Goal: Task Accomplishment & Management: Complete application form

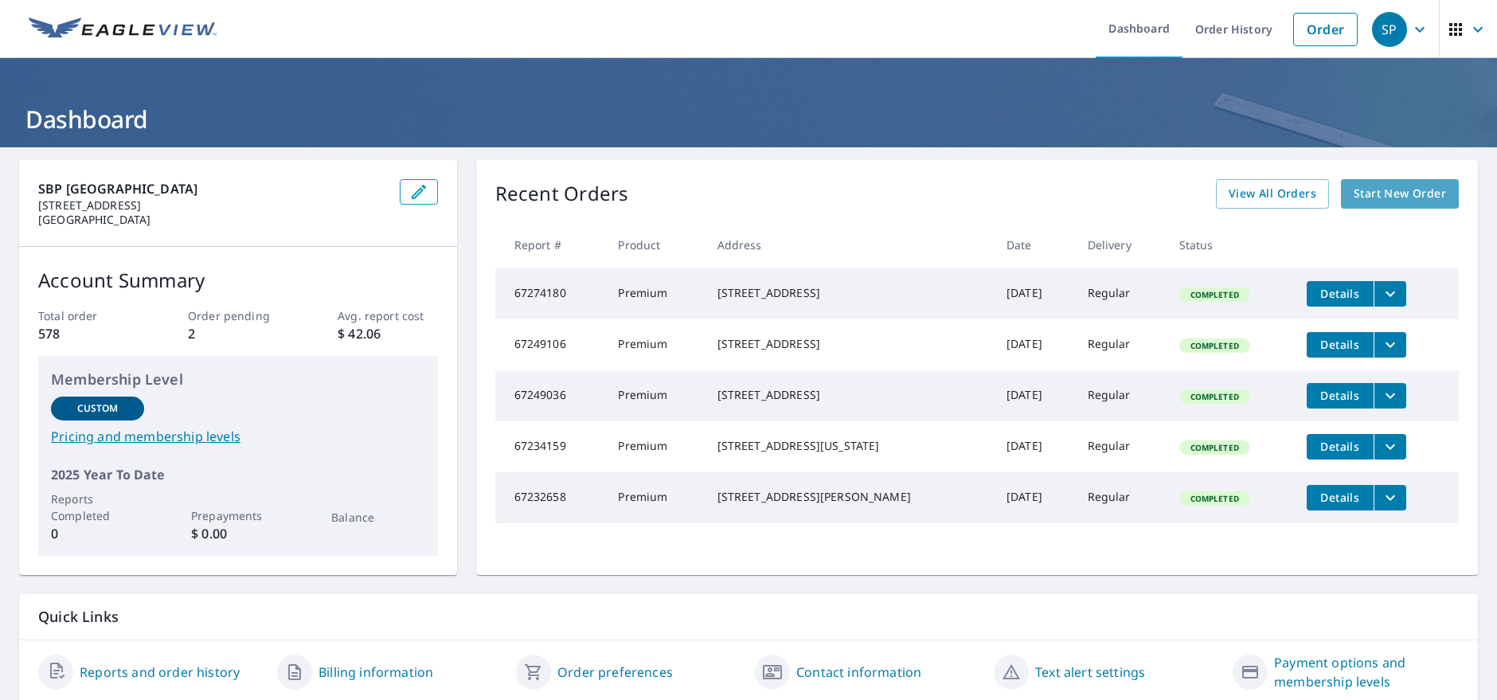
click at [1380, 196] on span "Start New Order" at bounding box center [1400, 194] width 92 height 20
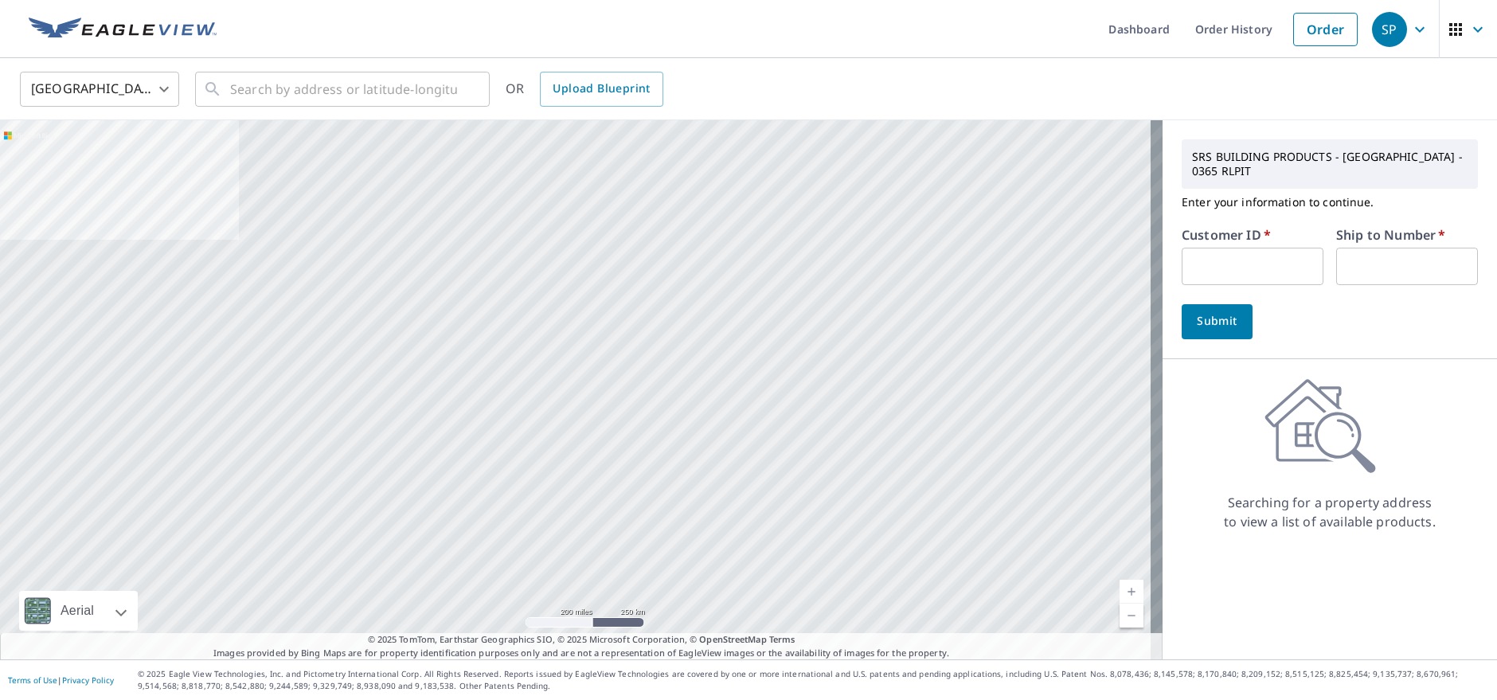
click at [1221, 262] on input "text" at bounding box center [1253, 266] width 142 height 37
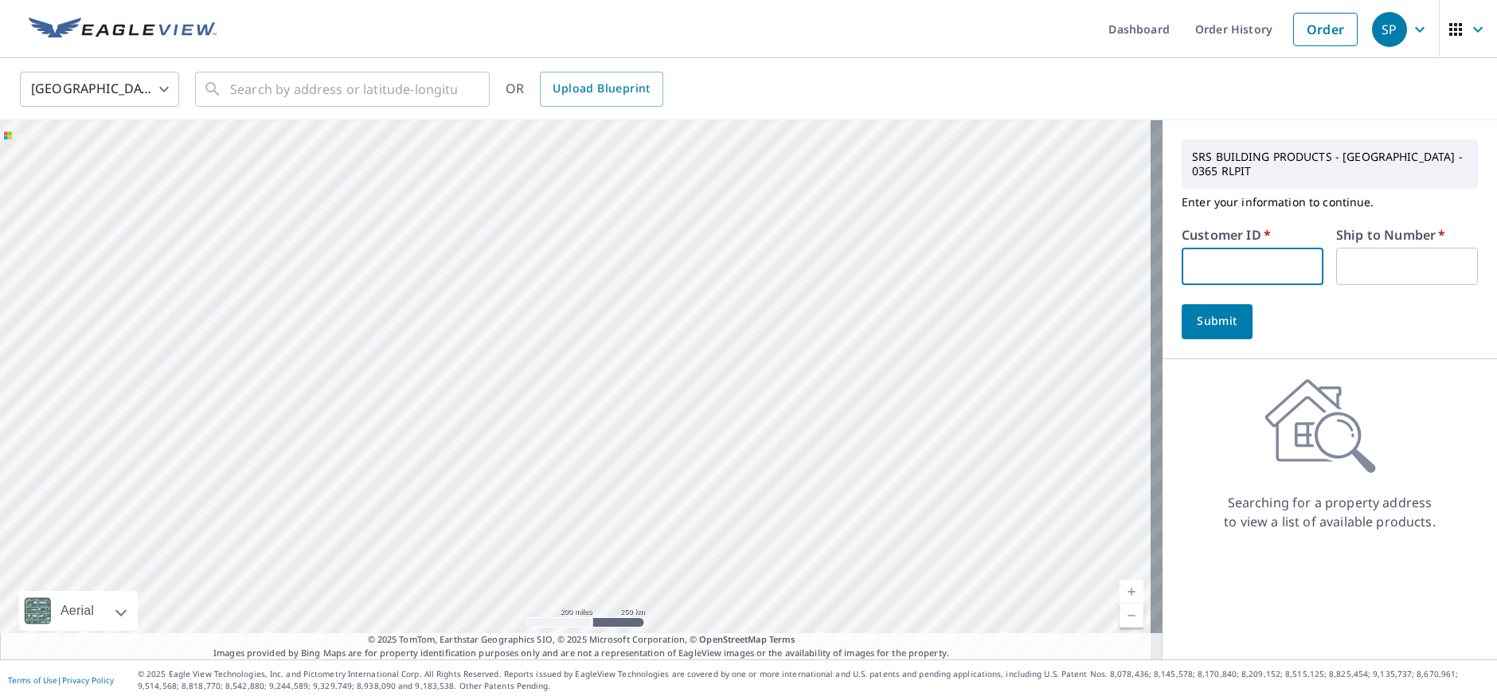
type input "rjr364"
click at [1366, 256] on input "text" at bounding box center [1407, 266] width 142 height 37
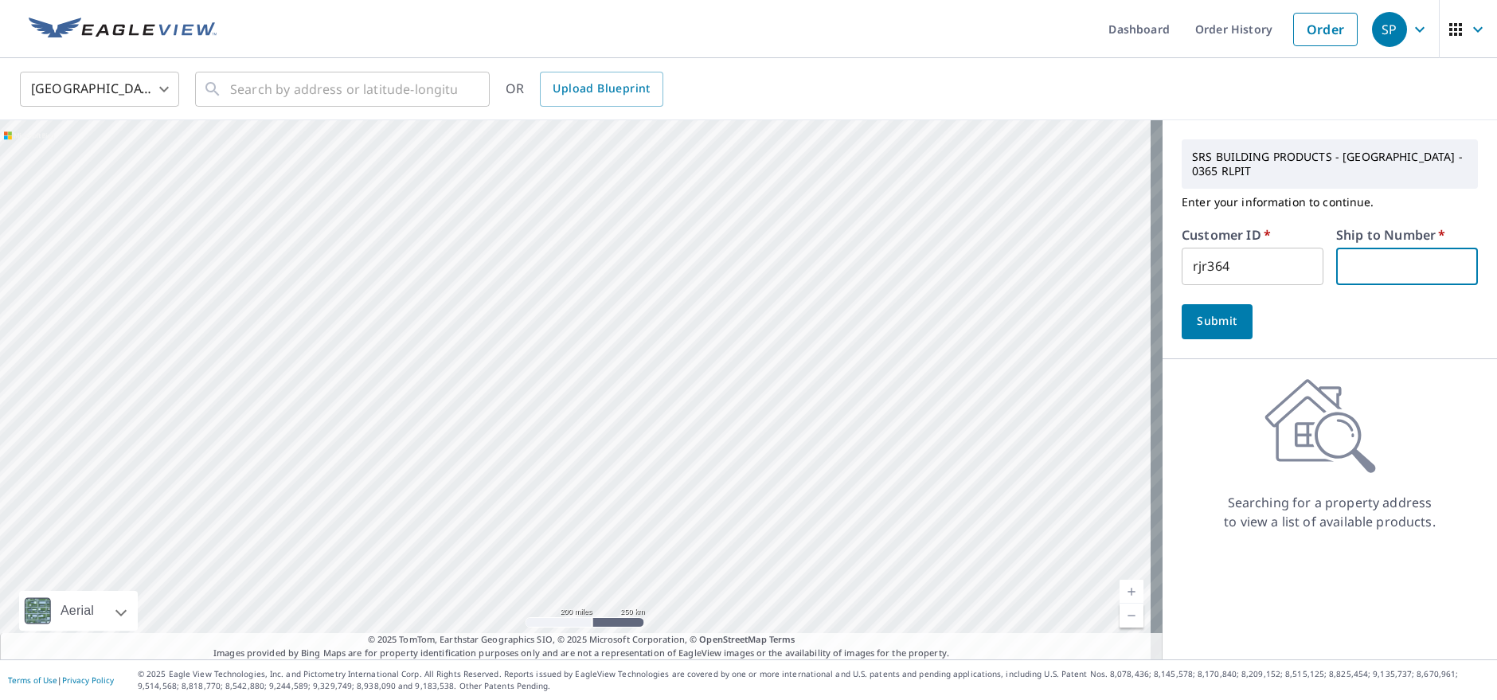
type input "1"
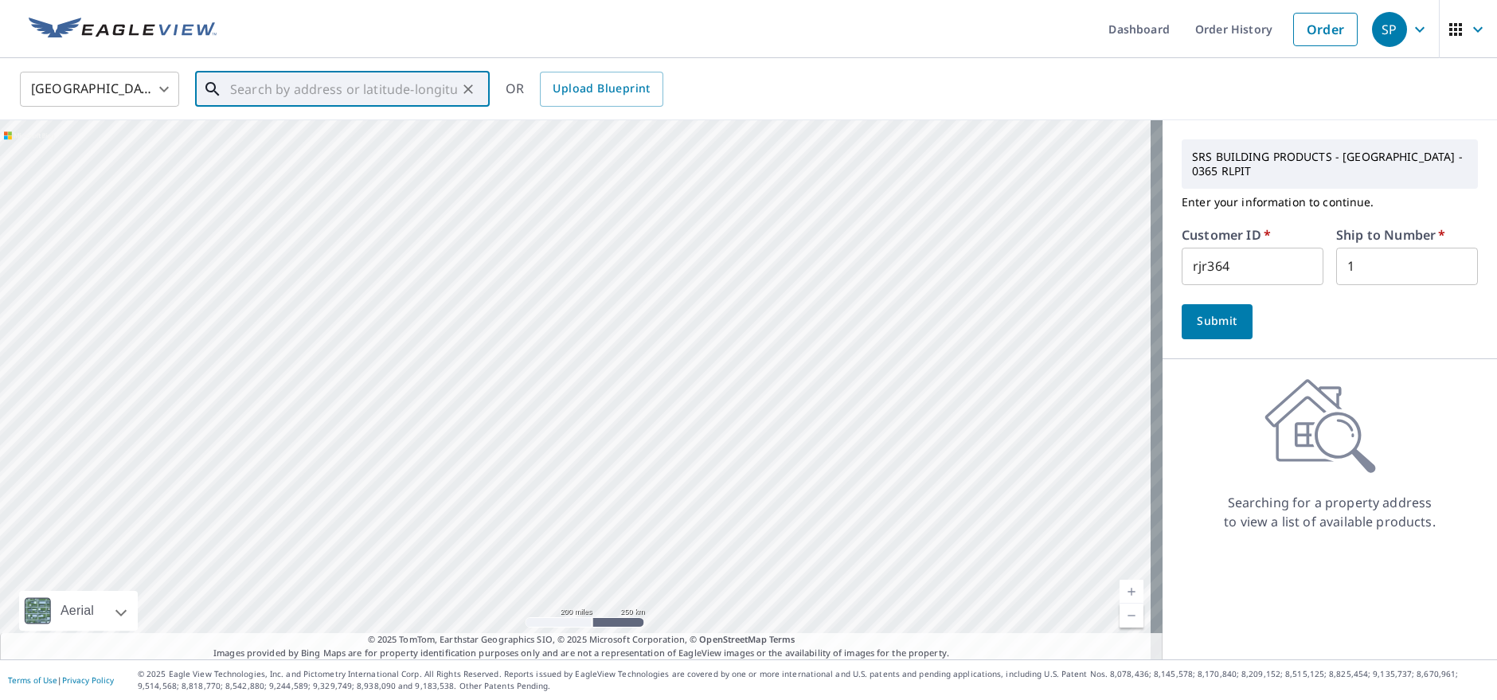
click at [368, 76] on input "text" at bounding box center [343, 89] width 227 height 45
click at [337, 142] on span "[STREET_ADDRESS]" at bounding box center [352, 135] width 250 height 19
type input "[STREET_ADDRESS]"
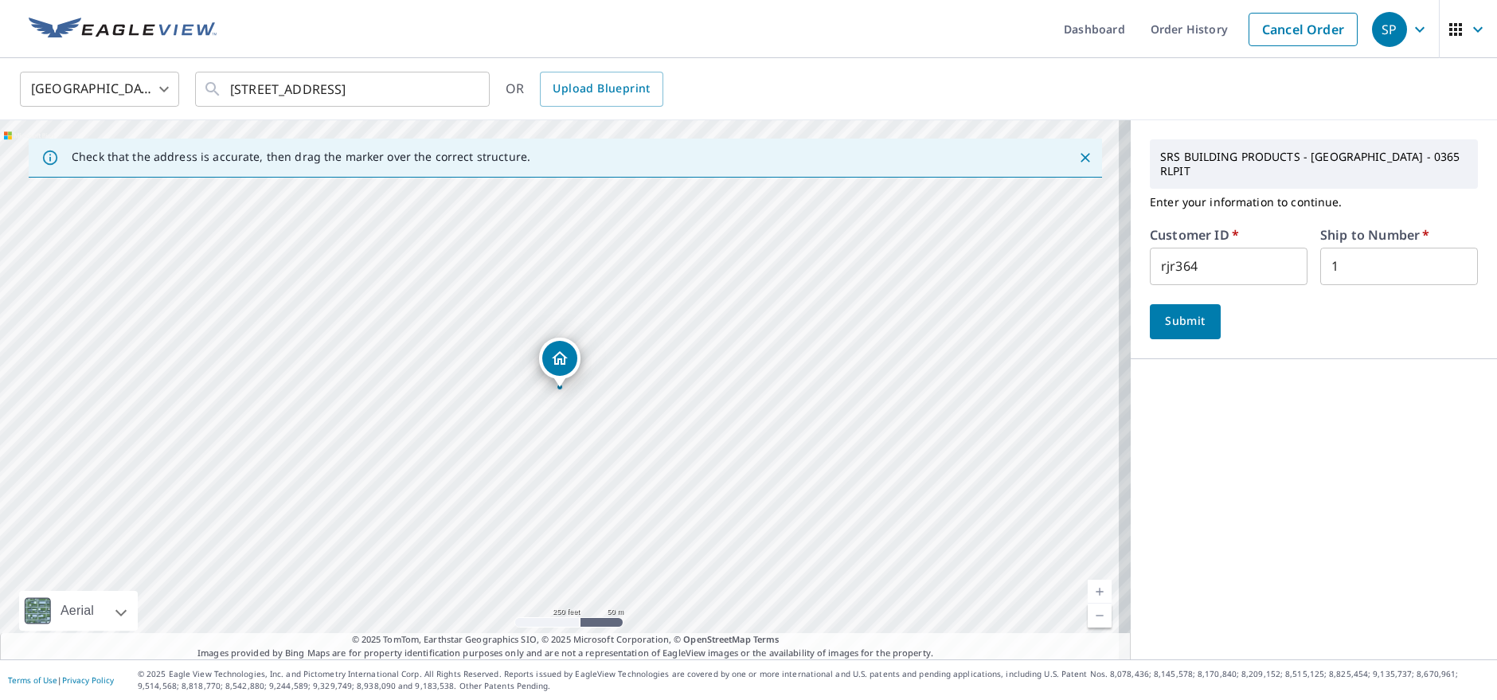
click at [1162, 311] on span "Submit" at bounding box center [1184, 321] width 45 height 20
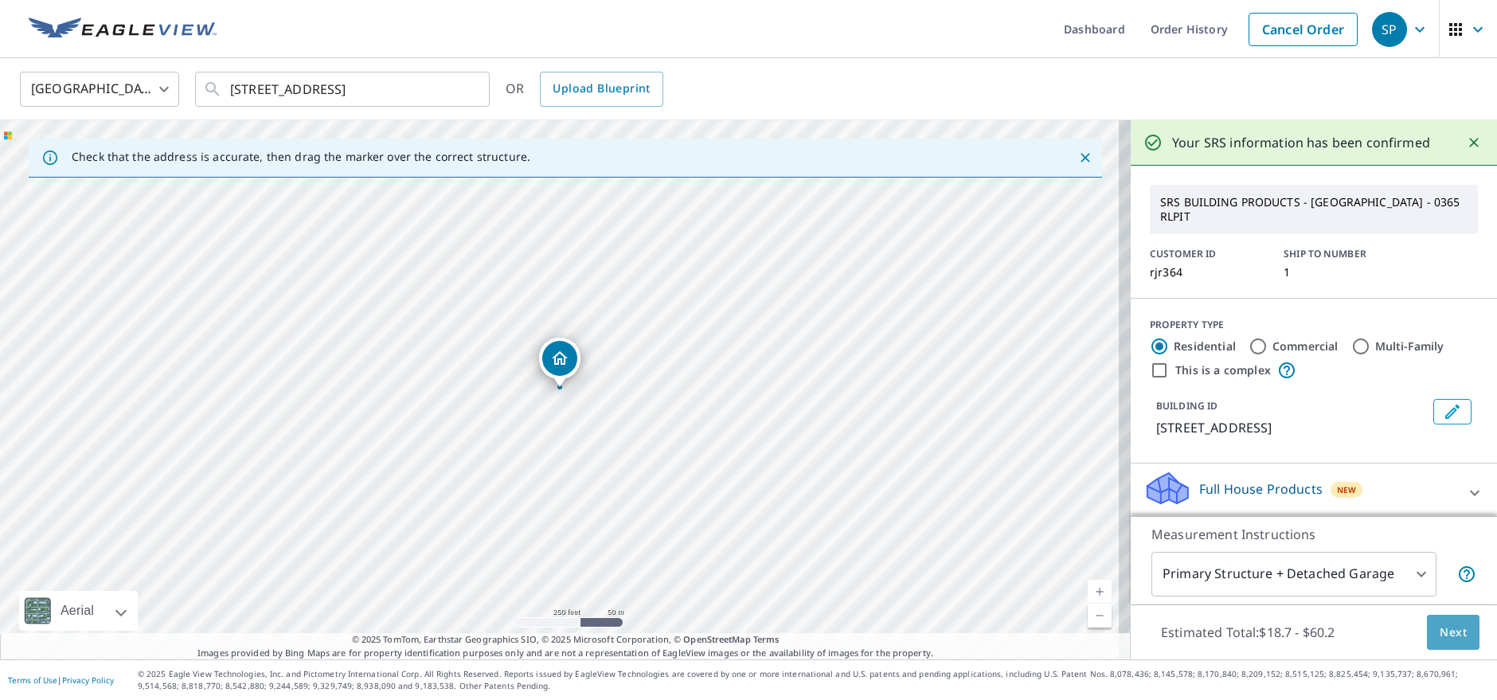
click at [1440, 627] on span "Next" at bounding box center [1453, 633] width 27 height 20
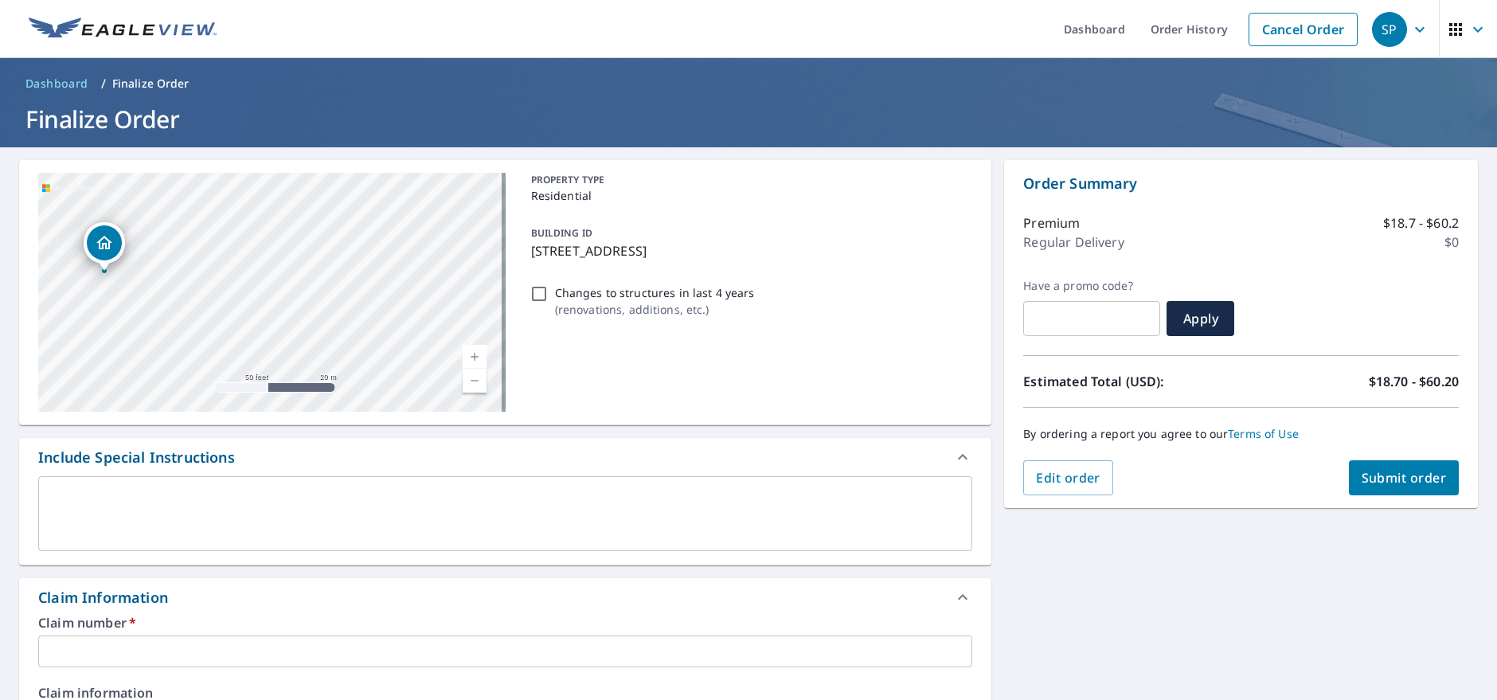
drag, startPoint x: 334, startPoint y: 304, endPoint x: 502, endPoint y: 315, distance: 168.3
click at [502, 315] on div "[STREET_ADDRESS][GEOGRAPHIC_DATA] A standard road map Aerial A detailed look fr…" at bounding box center [505, 292] width 972 height 265
drag, startPoint x: 527, startPoint y: 256, endPoint x: 807, endPoint y: 254, distance: 280.3
click at [807, 254] on p "[STREET_ADDRESS]" at bounding box center [749, 250] width 436 height 19
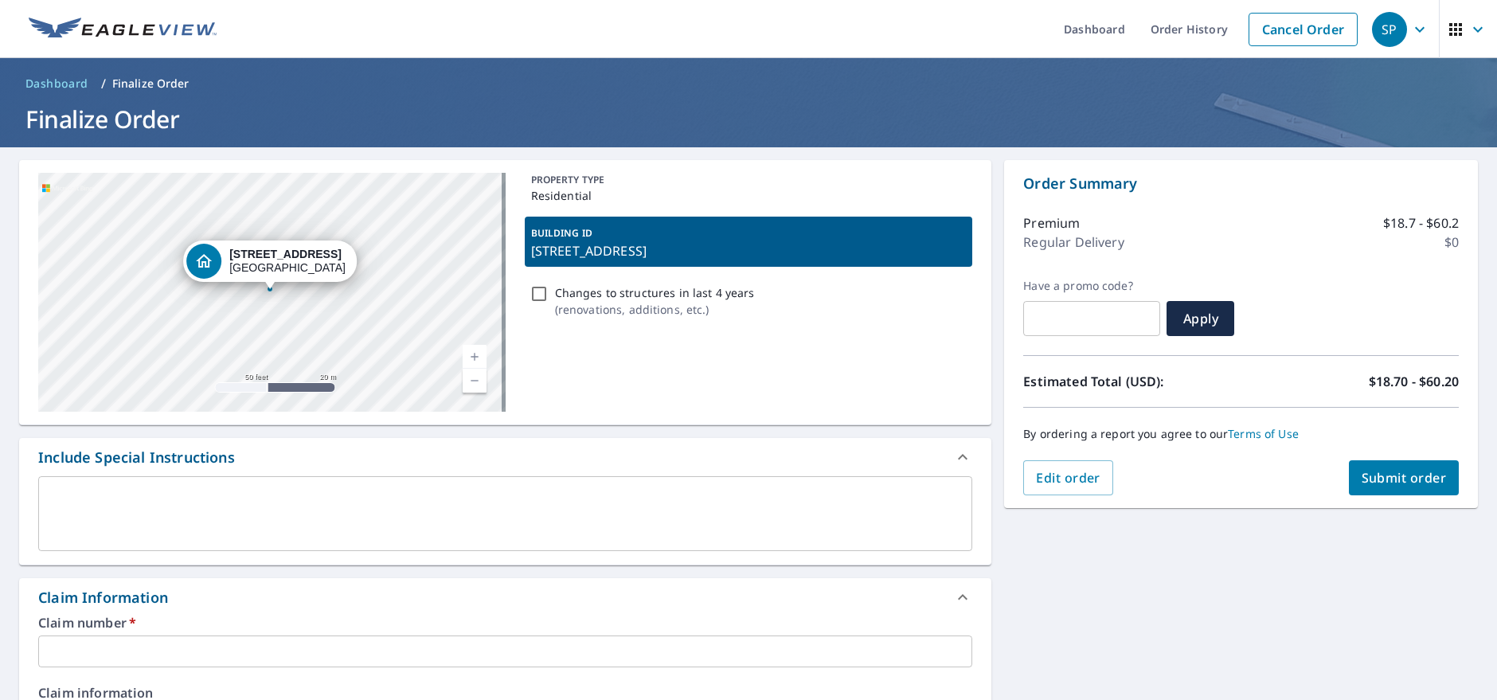
copy p "[STREET_ADDRESS]"
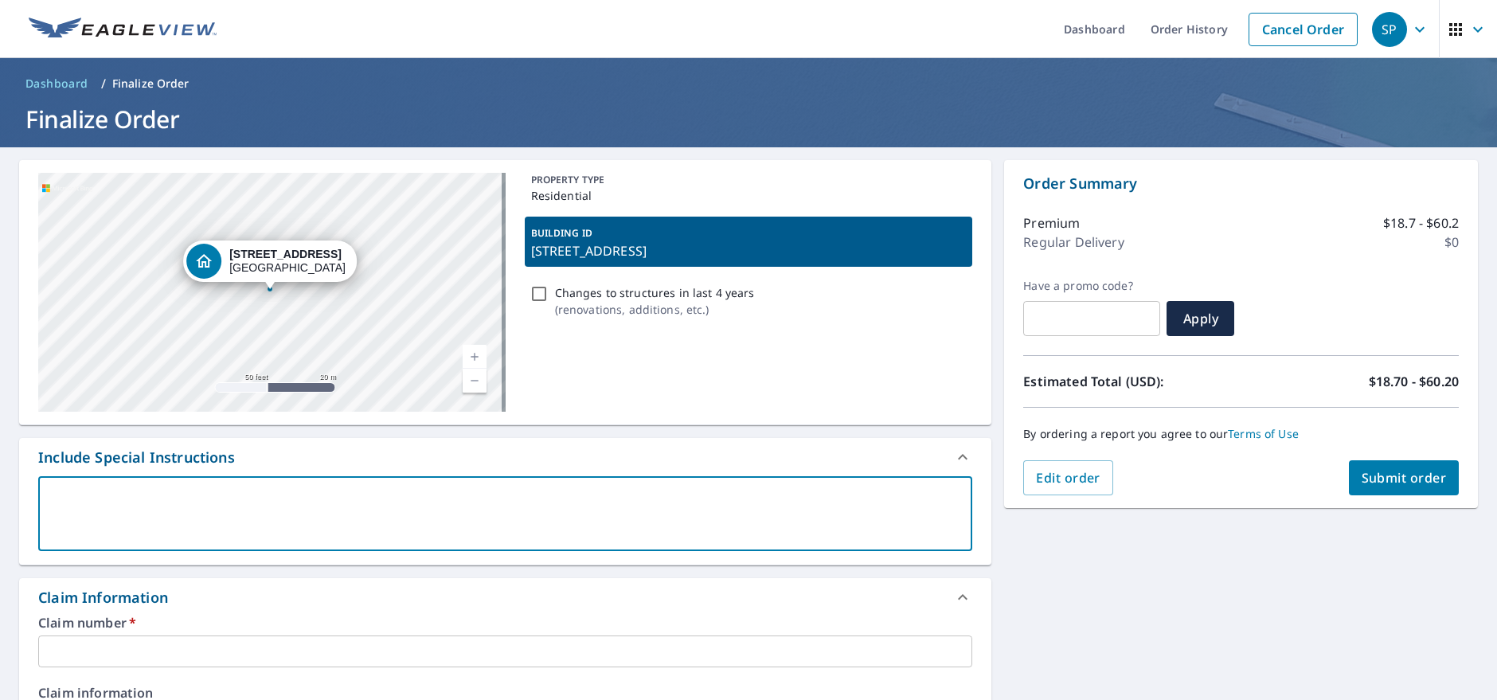
click at [195, 500] on textarea at bounding box center [505, 513] width 912 height 45
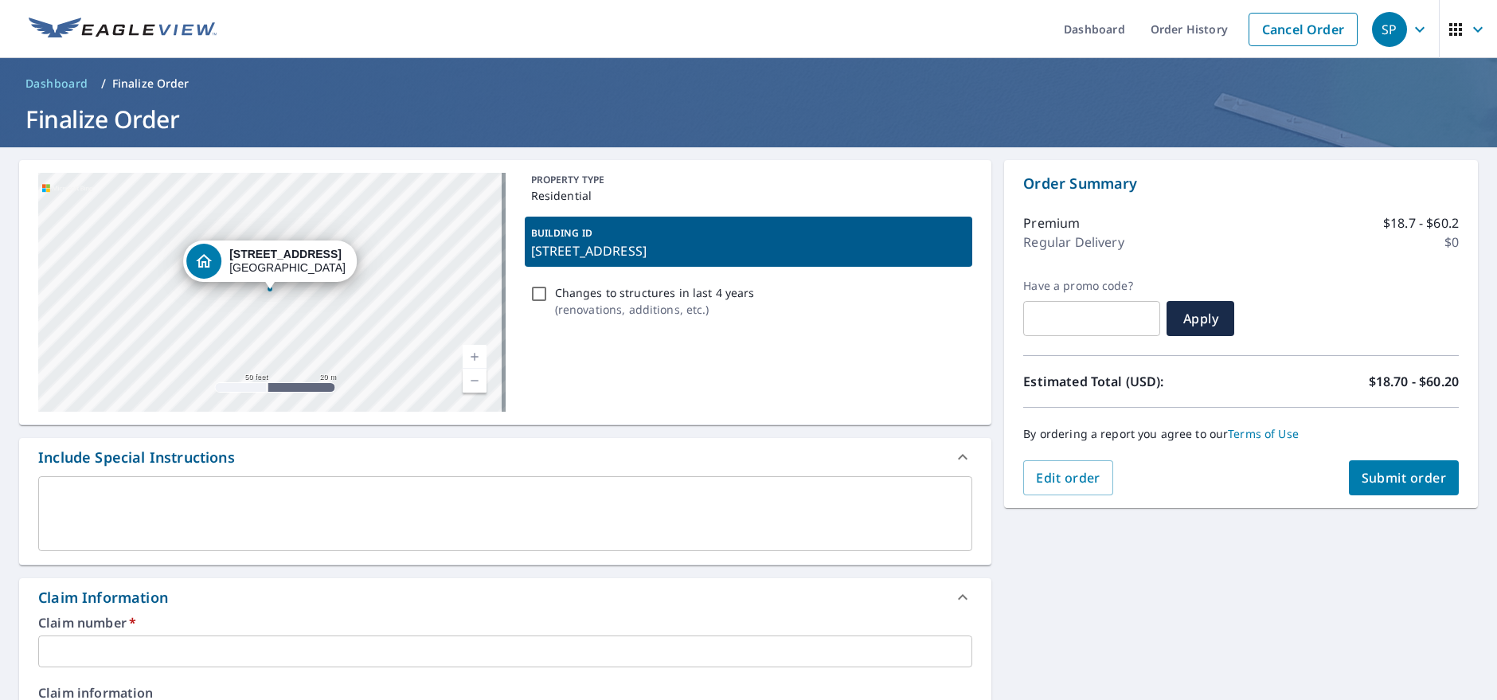
drag, startPoint x: 200, startPoint y: 488, endPoint x: 576, endPoint y: 241, distance: 449.6
drag, startPoint x: 576, startPoint y: 241, endPoint x: 544, endPoint y: 239, distance: 31.9
drag, startPoint x: 544, startPoint y: 239, endPoint x: 854, endPoint y: 242, distance: 310.5
drag, startPoint x: 854, startPoint y: 242, endPoint x: 651, endPoint y: 244, distance: 203.1
click at [651, 244] on p "[STREET_ADDRESS]" at bounding box center [749, 250] width 436 height 19
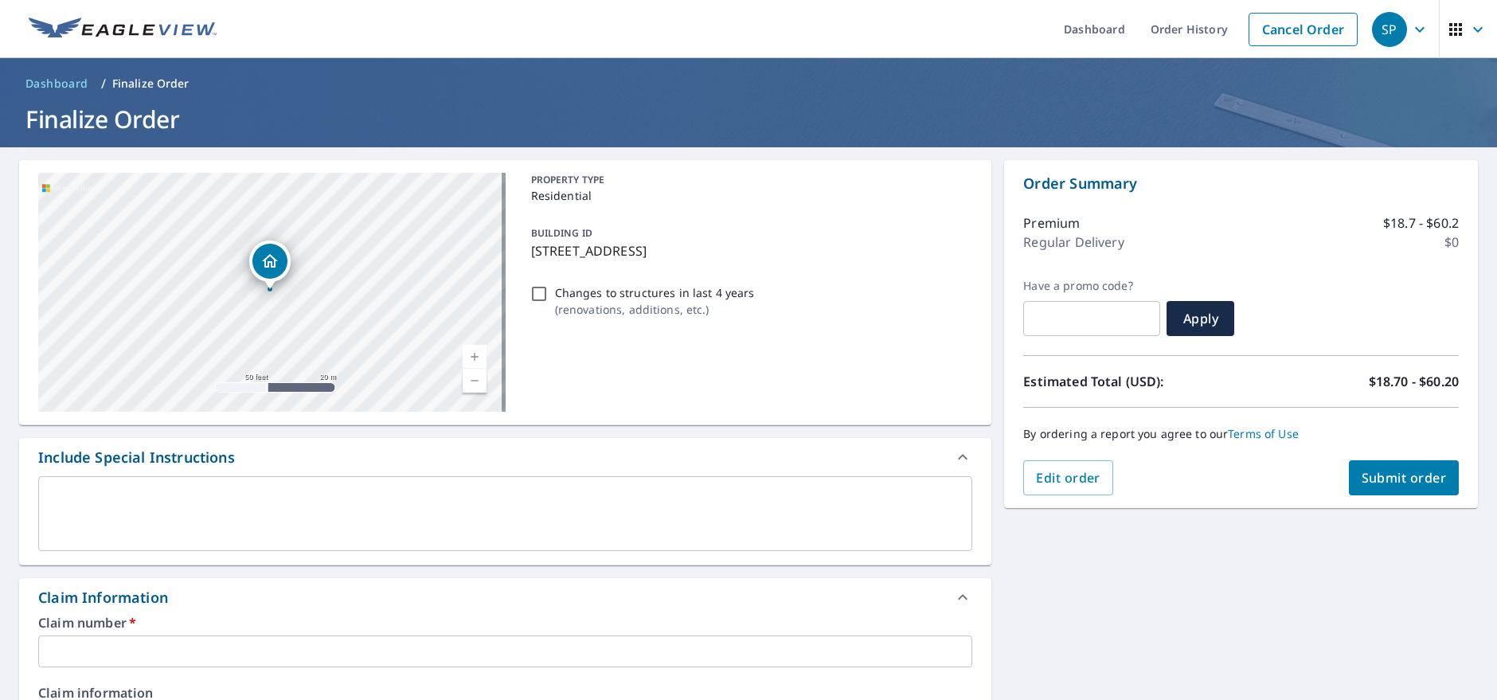
drag, startPoint x: 526, startPoint y: 250, endPoint x: 817, endPoint y: 246, distance: 291.4
click at [817, 246] on div "BUILDING ID [STREET_ADDRESS]" at bounding box center [749, 242] width 448 height 50
checkbox input "true"
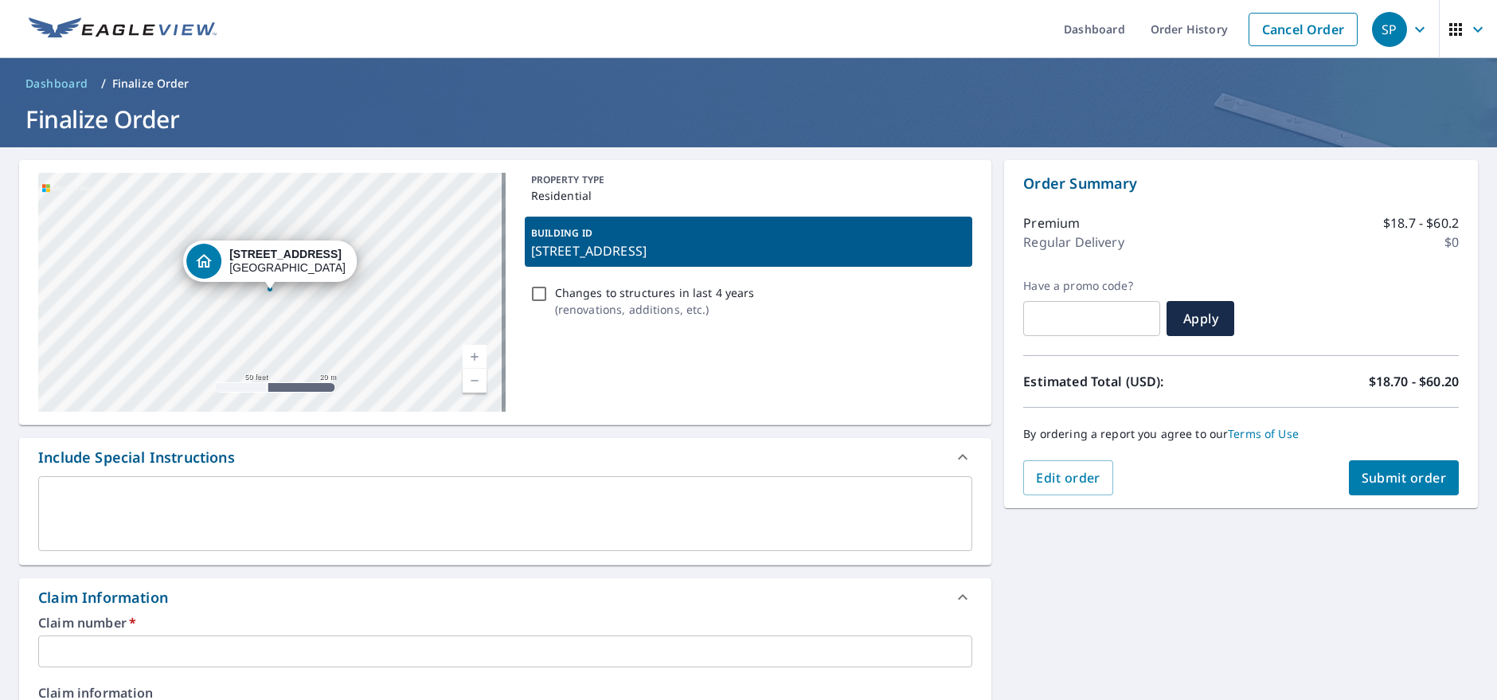
copy p "[STREET_ADDRESS]"
click at [216, 499] on textarea at bounding box center [505, 513] width 912 height 45
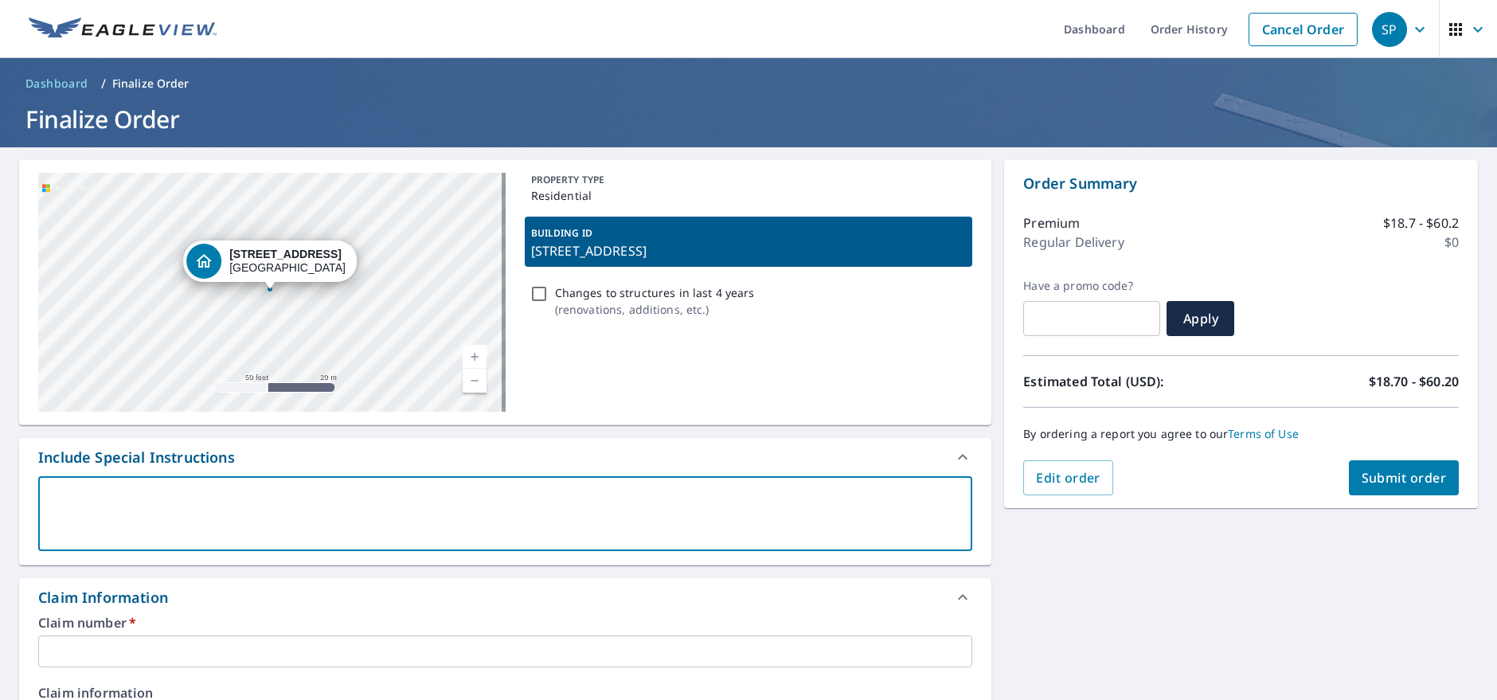
paste textarea "[STREET_ADDRESS]"
type textarea "[STREET_ADDRESS]"
type textarea "x"
checkbox input "true"
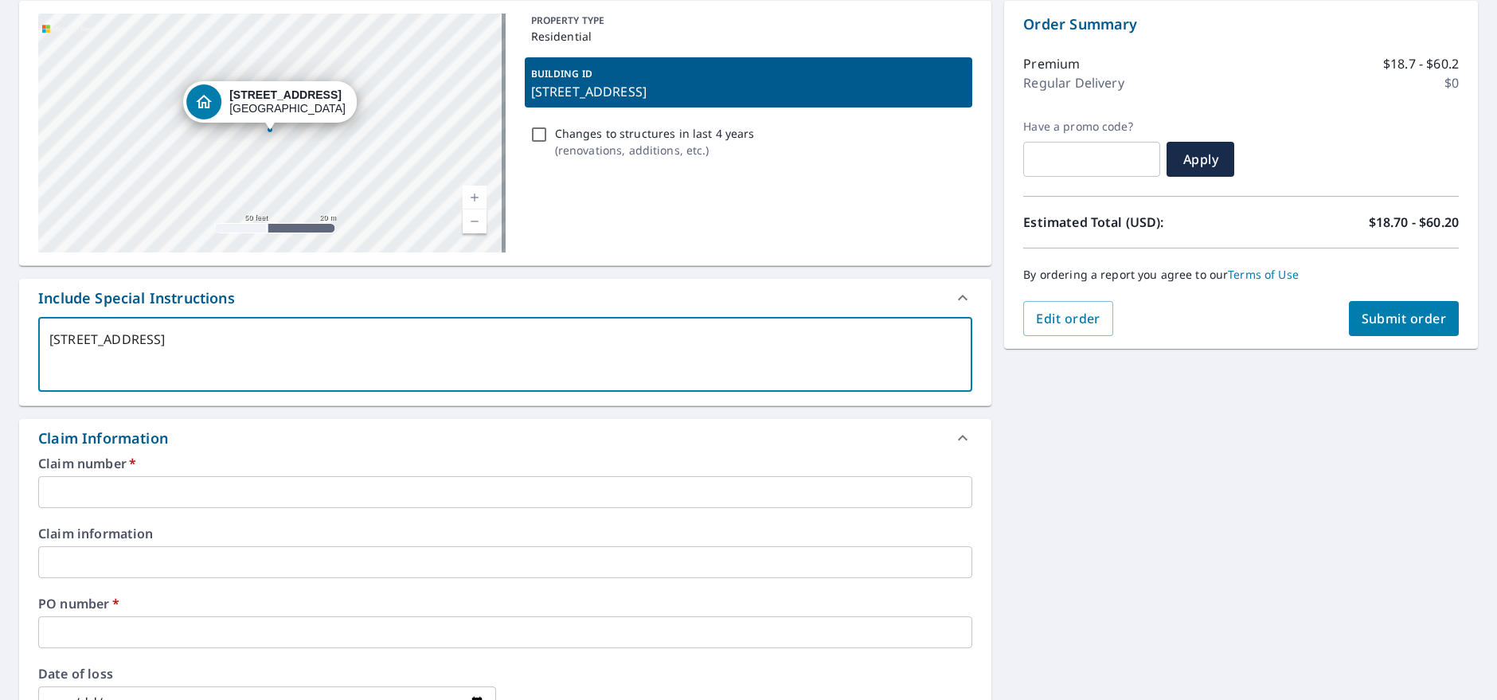
scroll to position [239, 0]
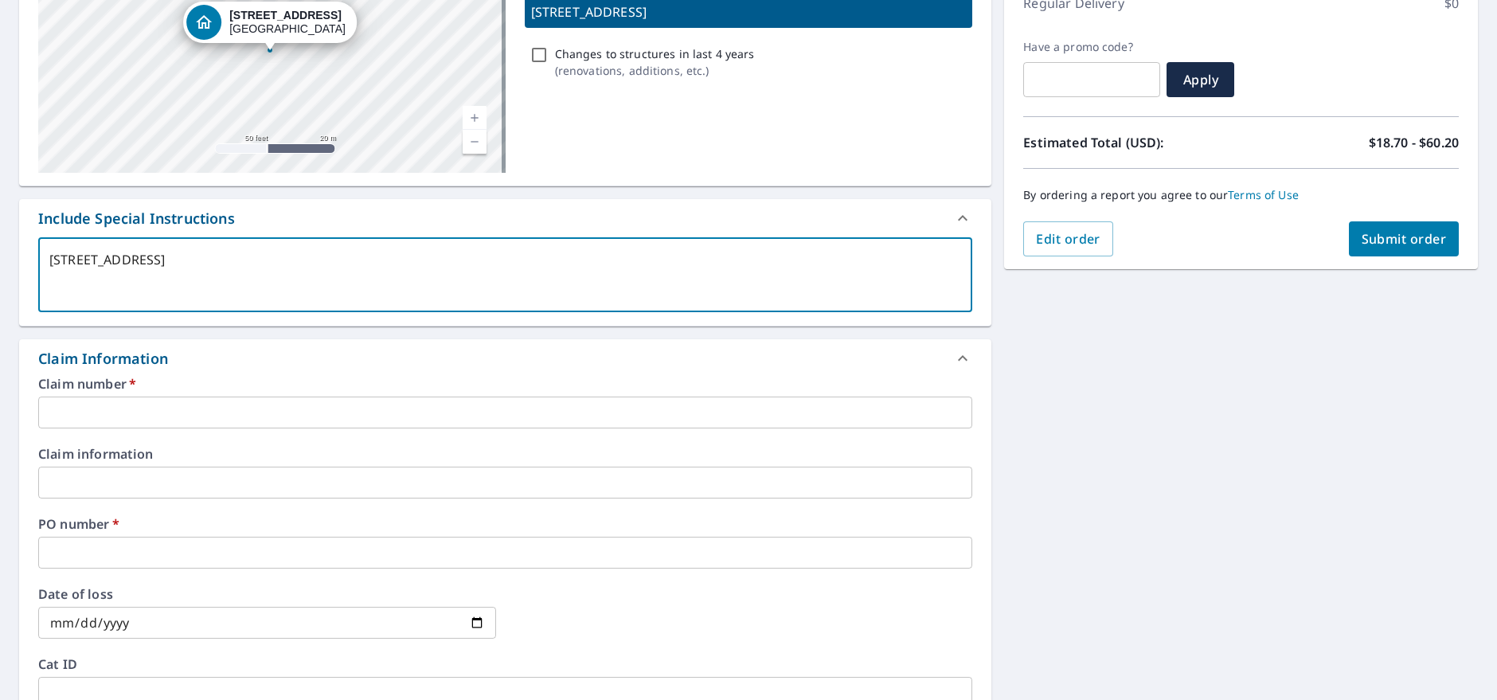
type textarea "[STREET_ADDRESS]"
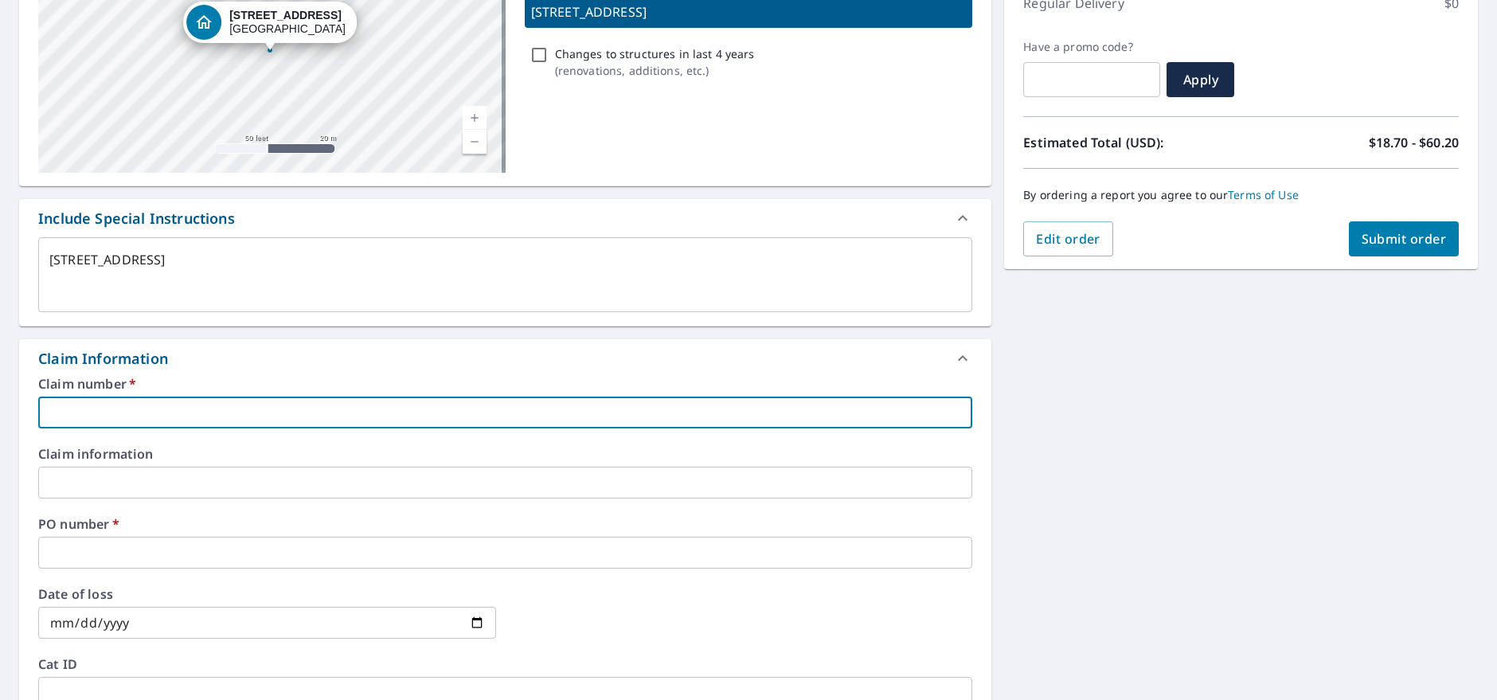
click at [165, 413] on input "text" at bounding box center [505, 413] width 934 height 32
paste input "[STREET_ADDRESS]"
type textarea "x"
type input "[STREET_ADDRESS]"
checkbox input "true"
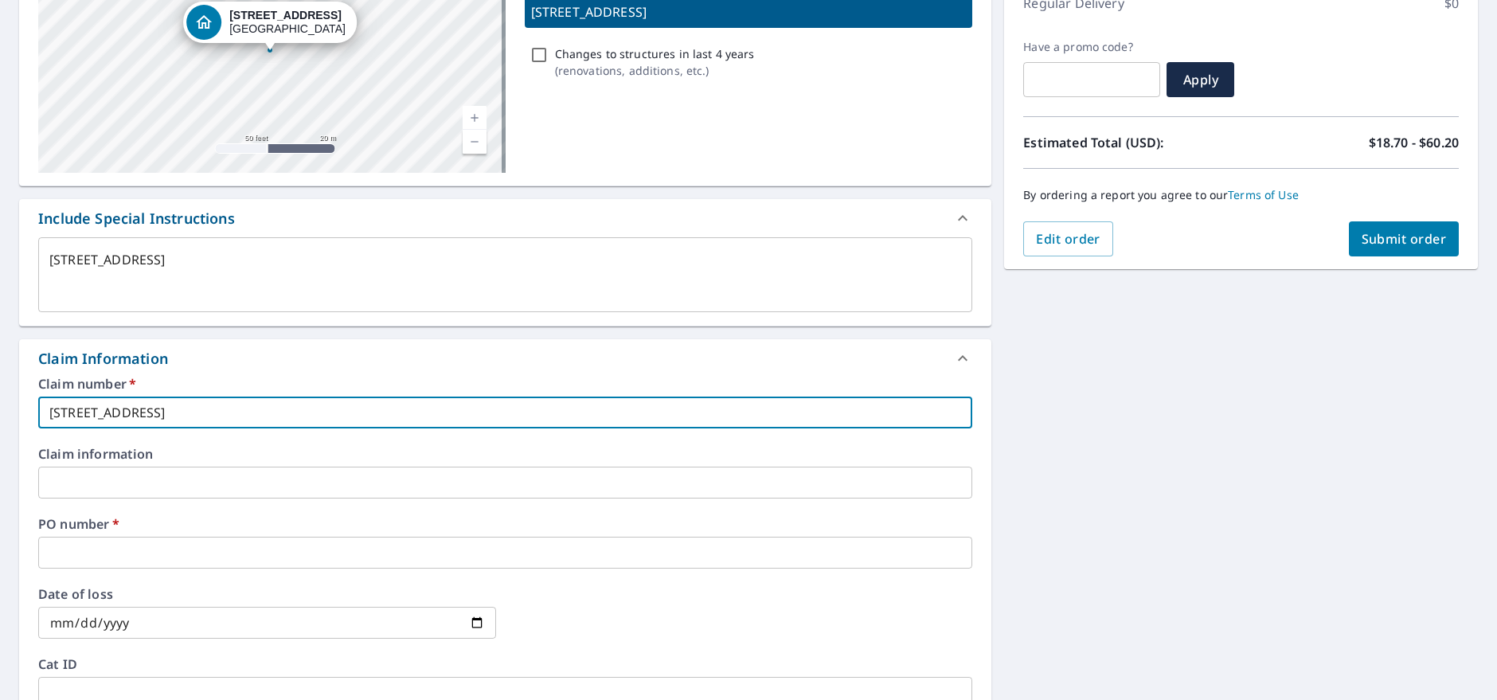
type input "[STREET_ADDRESS]"
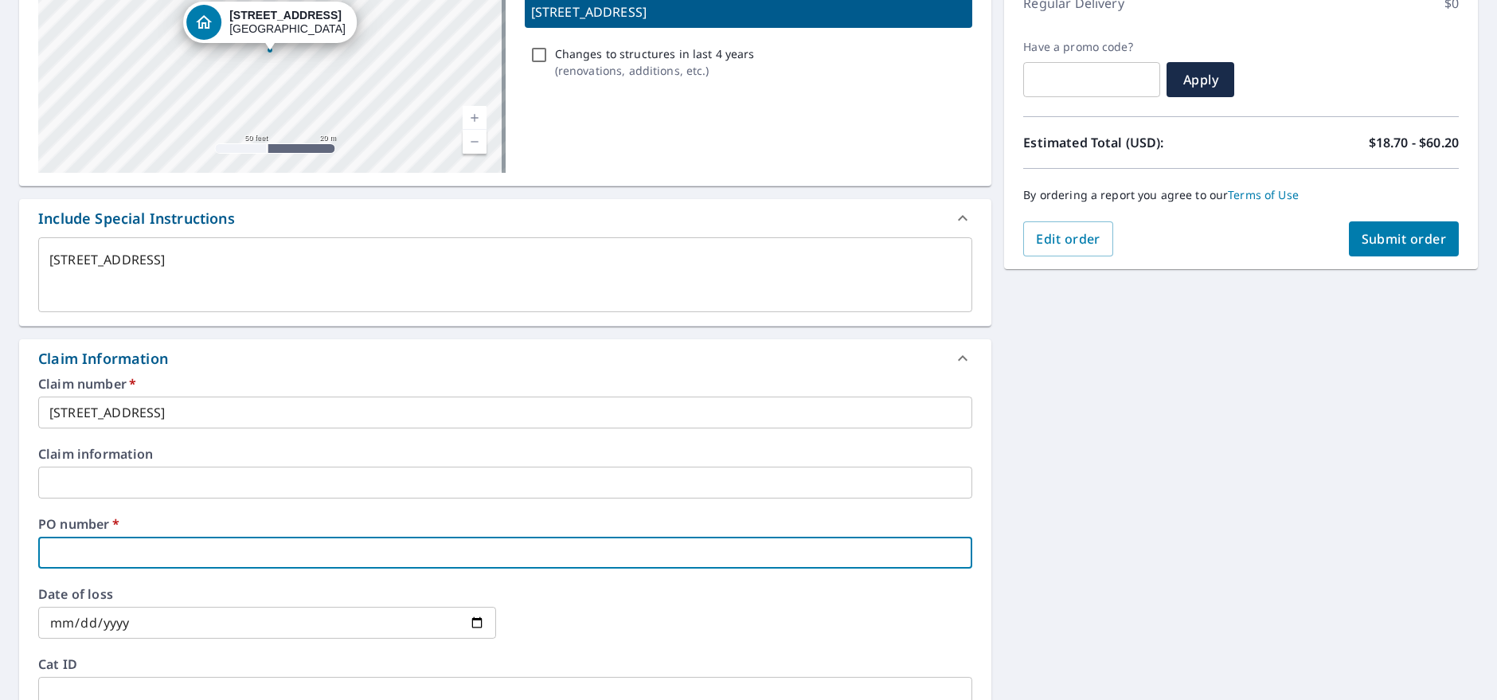
click at [141, 553] on input "text" at bounding box center [505, 553] width 934 height 32
paste input "[STREET_ADDRESS]"
type textarea "x"
type input "[STREET_ADDRESS]"
checkbox input "true"
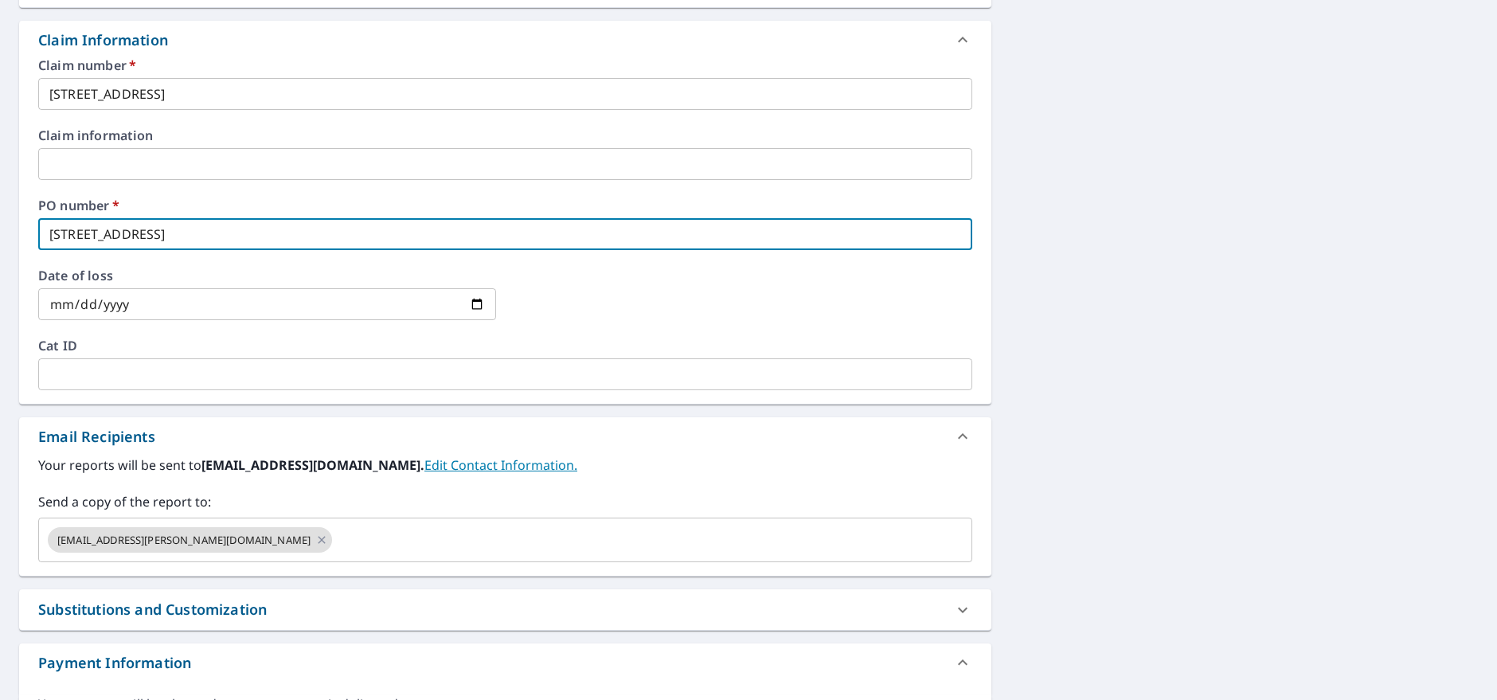
scroll to position [637, 0]
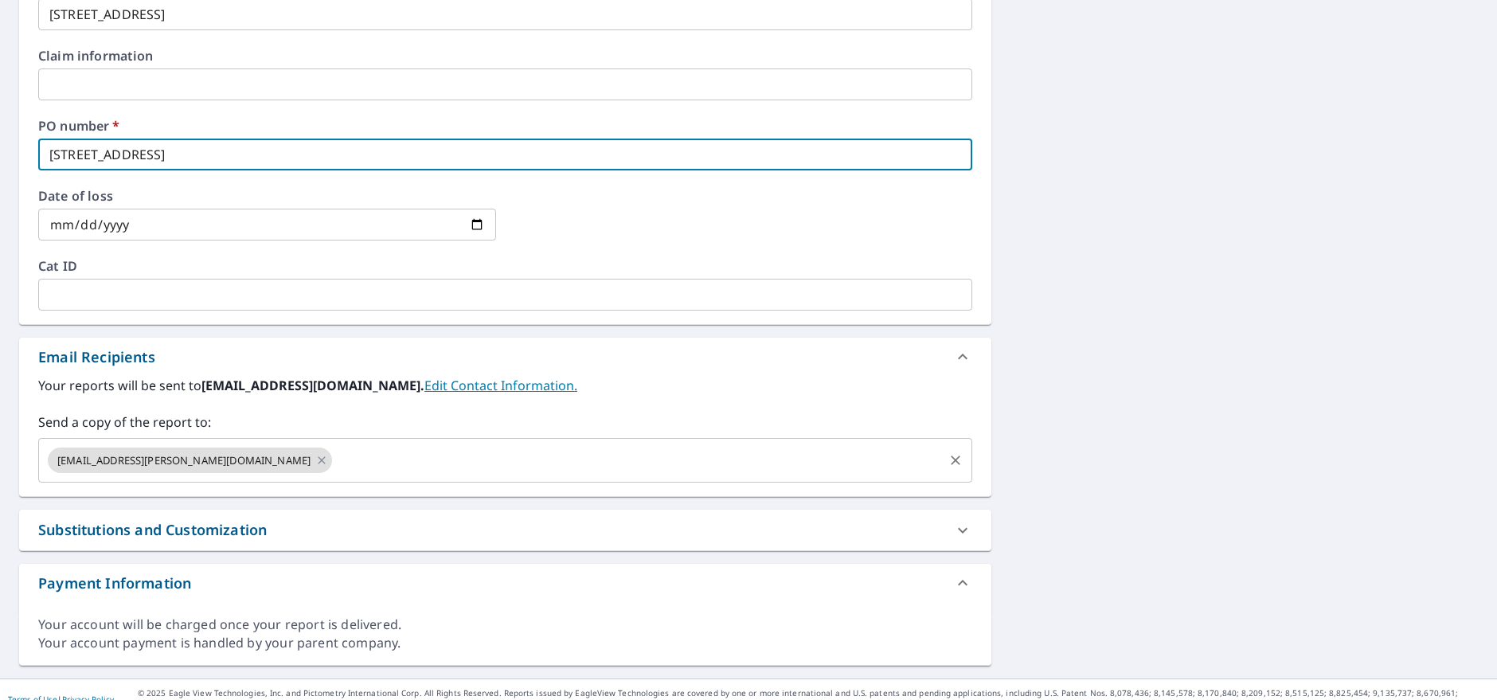
type input "[STREET_ADDRESS]"
click at [334, 459] on input "text" at bounding box center [637, 460] width 607 height 30
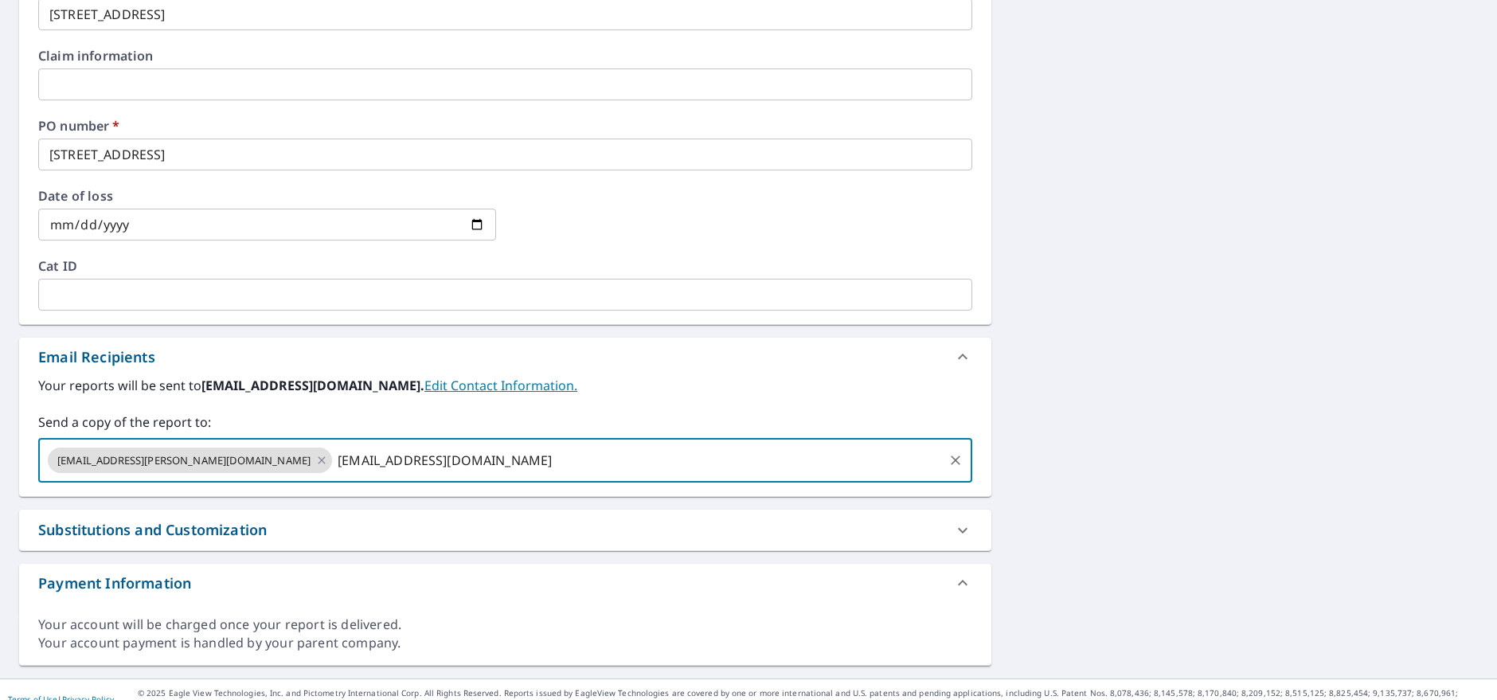
type input "[EMAIL_ADDRESS][DOMAIN_NAME]"
type textarea "x"
checkbox input "true"
click at [338, 533] on div "Substitutions and Customization" at bounding box center [490, 529] width 905 height 21
type textarea "x"
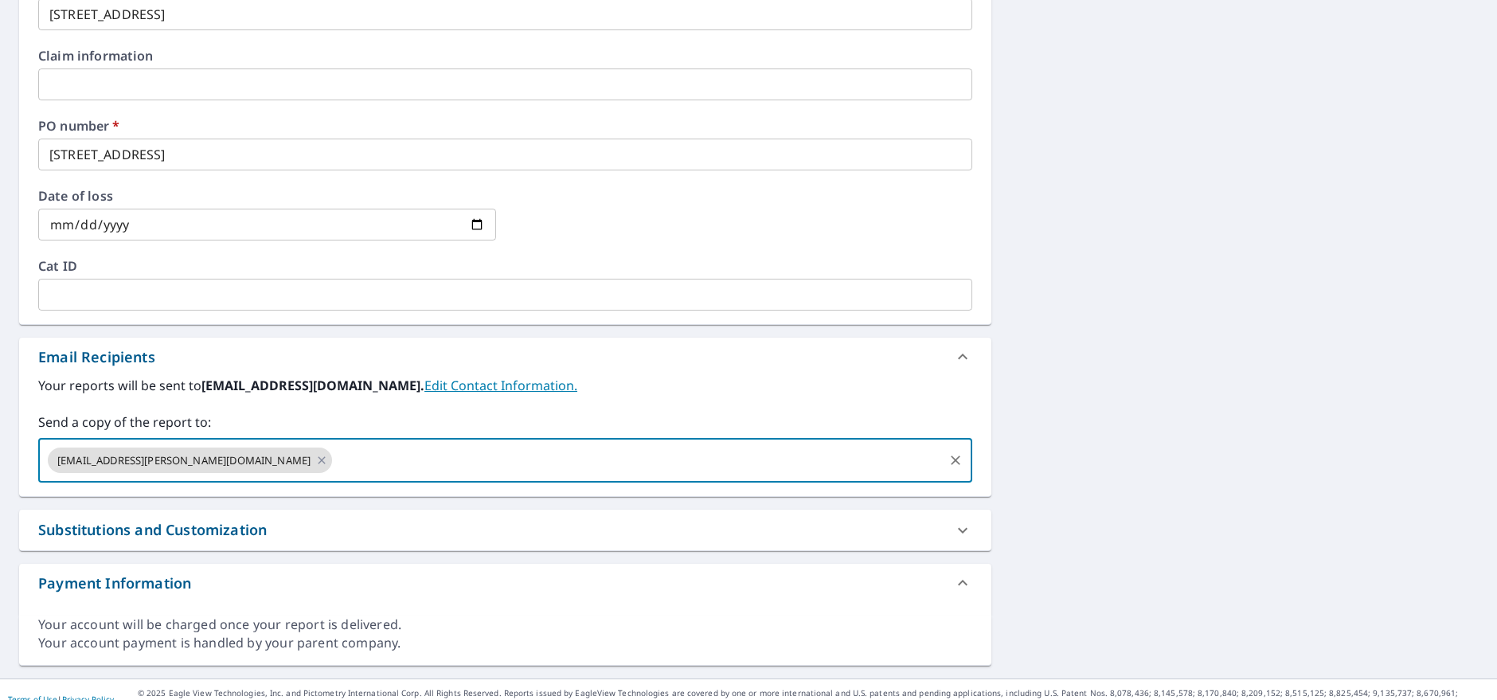
checkbox input "true"
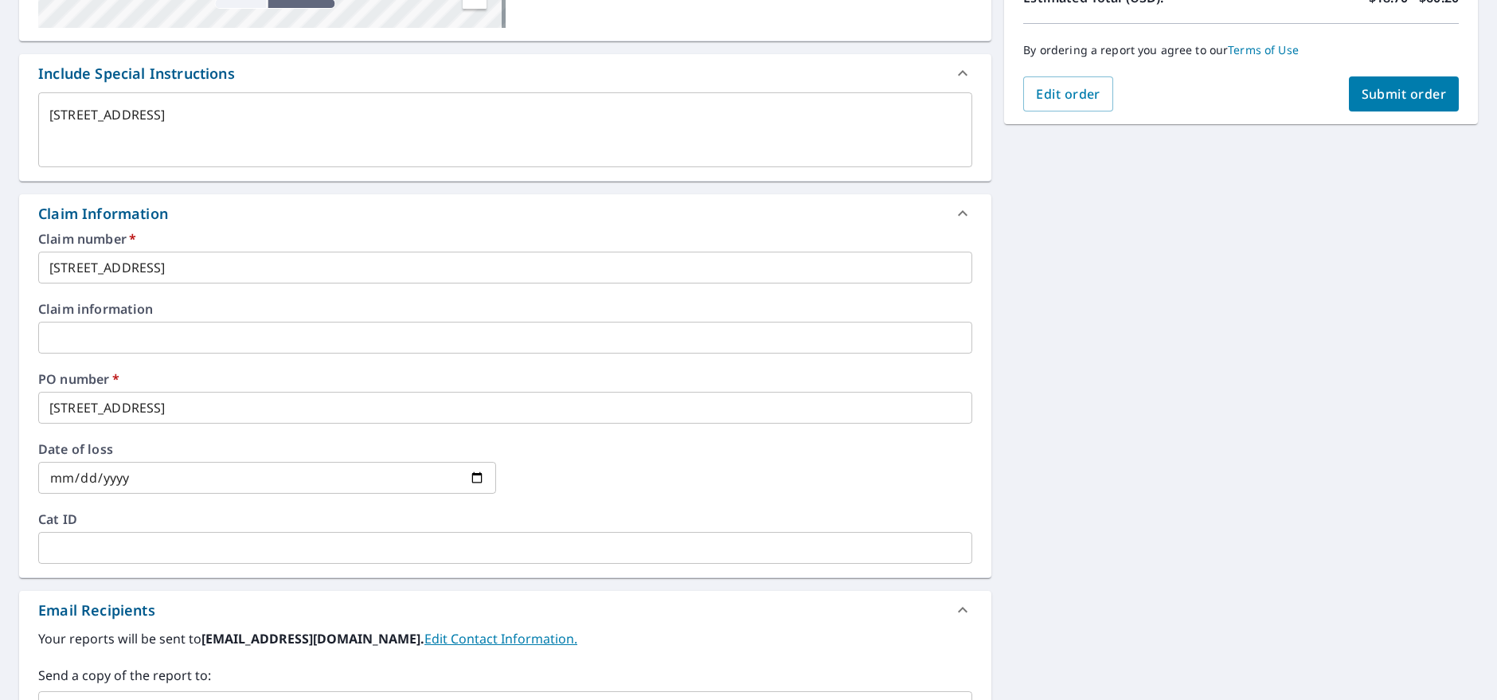
scroll to position [80, 0]
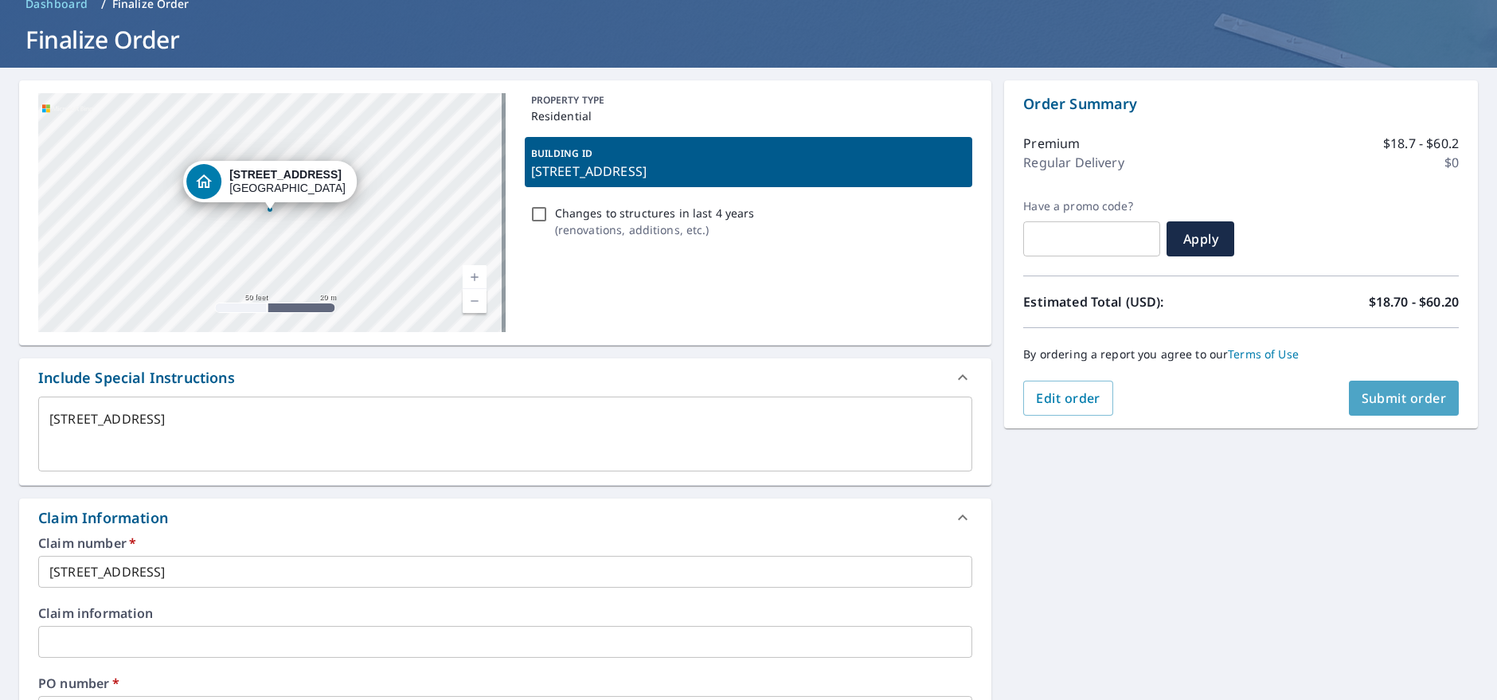
click at [1366, 402] on span "Submit order" at bounding box center [1404, 398] width 85 height 18
type textarea "x"
checkbox input "true"
